Goal: Answer question/provide support: Share knowledge or assist other users

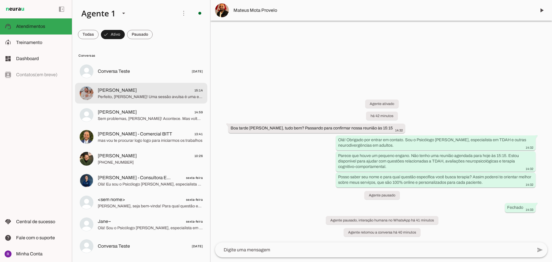
click at [145, 89] on span "[PERSON_NAME] 15:14" at bounding box center [150, 90] width 105 height 7
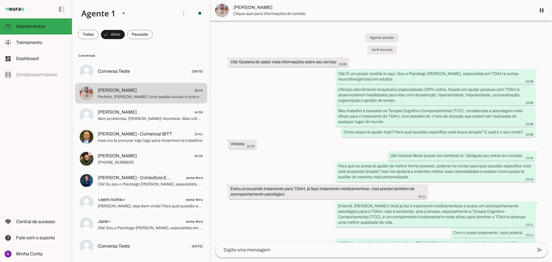
scroll to position [248, 0]
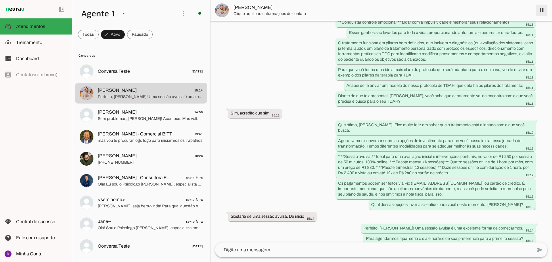
click at [541, 8] on span at bounding box center [542, 10] width 14 height 14
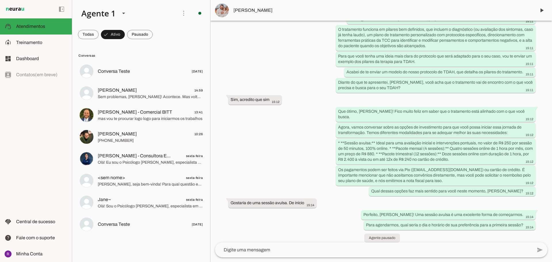
scroll to position [273, 0]
